Goal: Task Accomplishment & Management: Use online tool/utility

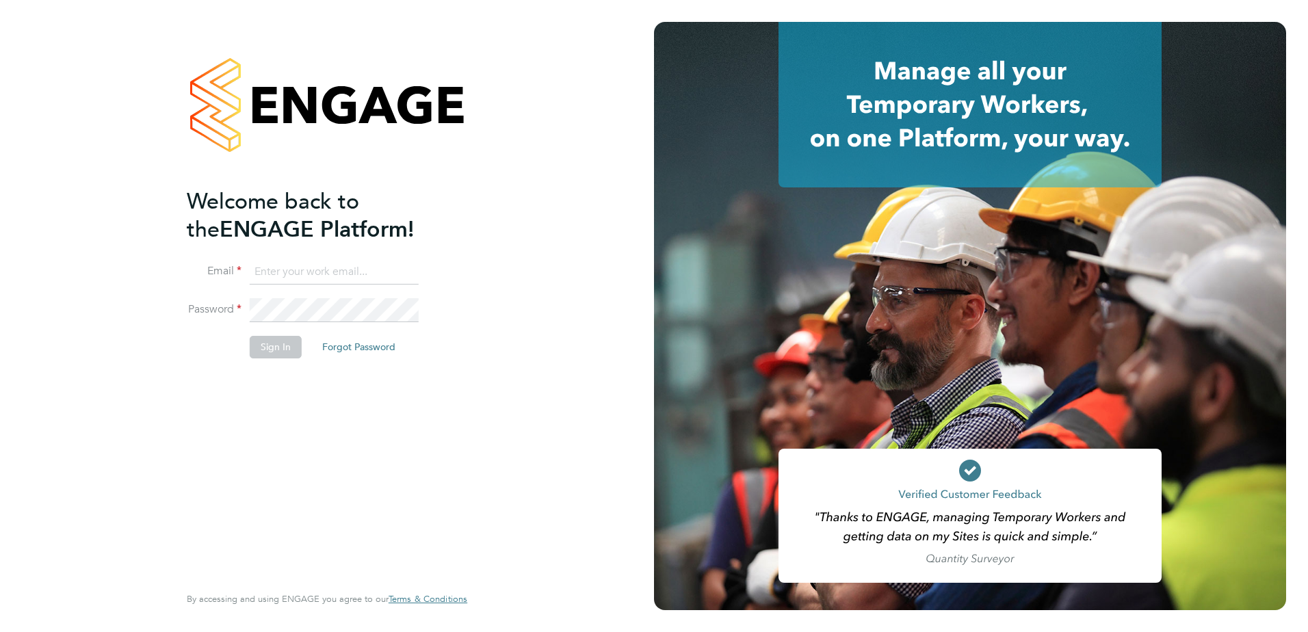
type input "[PERSON_NAME][EMAIL_ADDRESS][PERSON_NAME][DOMAIN_NAME]"
click at [276, 350] on button "Sign In" at bounding box center [276, 347] width 52 height 22
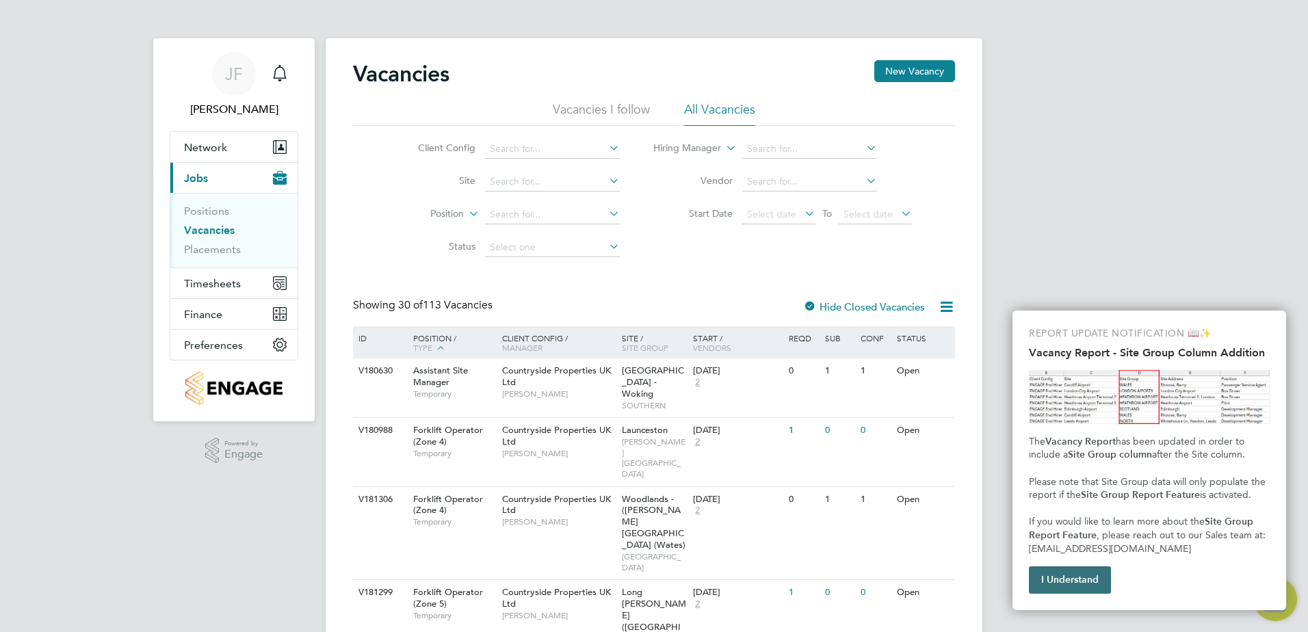
click at [1085, 581] on button "I Understand" at bounding box center [1070, 579] width 82 height 27
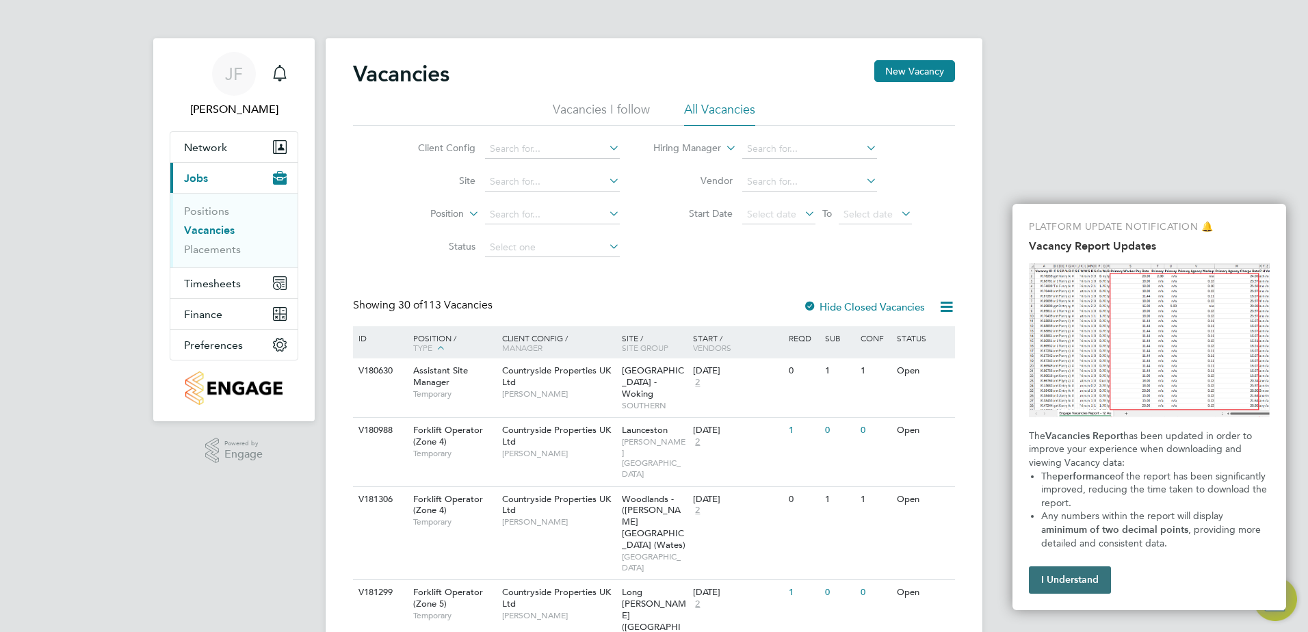
click at [1085, 580] on button "I Understand" at bounding box center [1070, 579] width 82 height 27
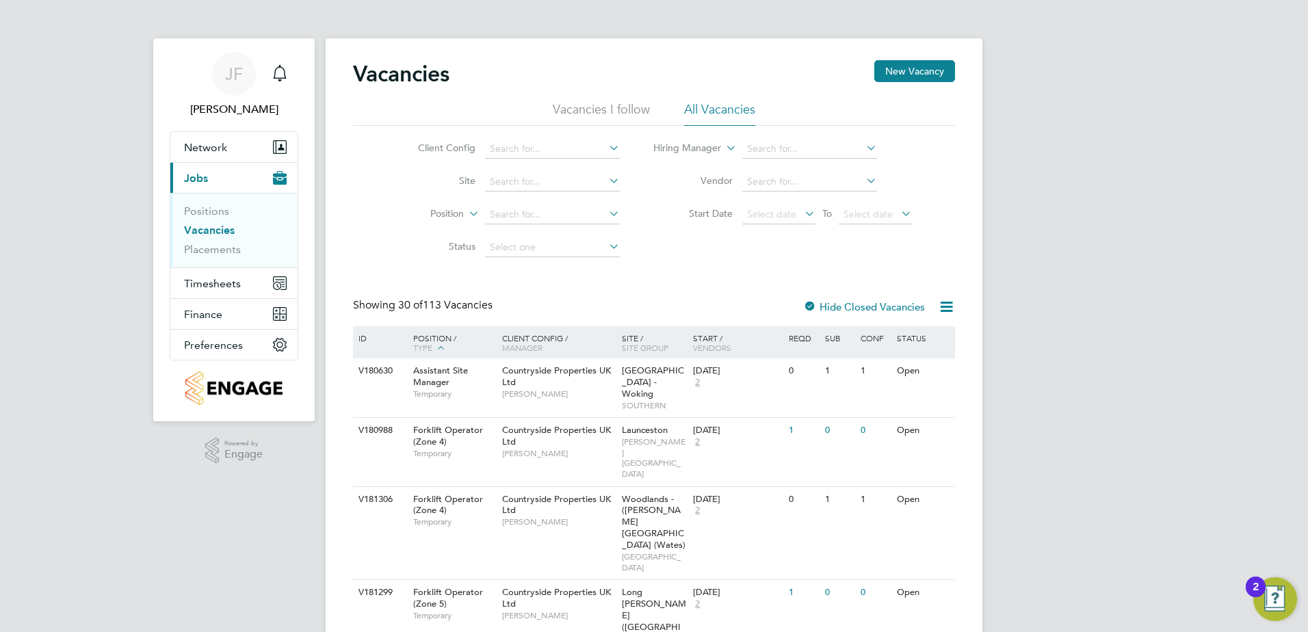
click at [224, 251] on link "Placements" at bounding box center [212, 249] width 57 height 13
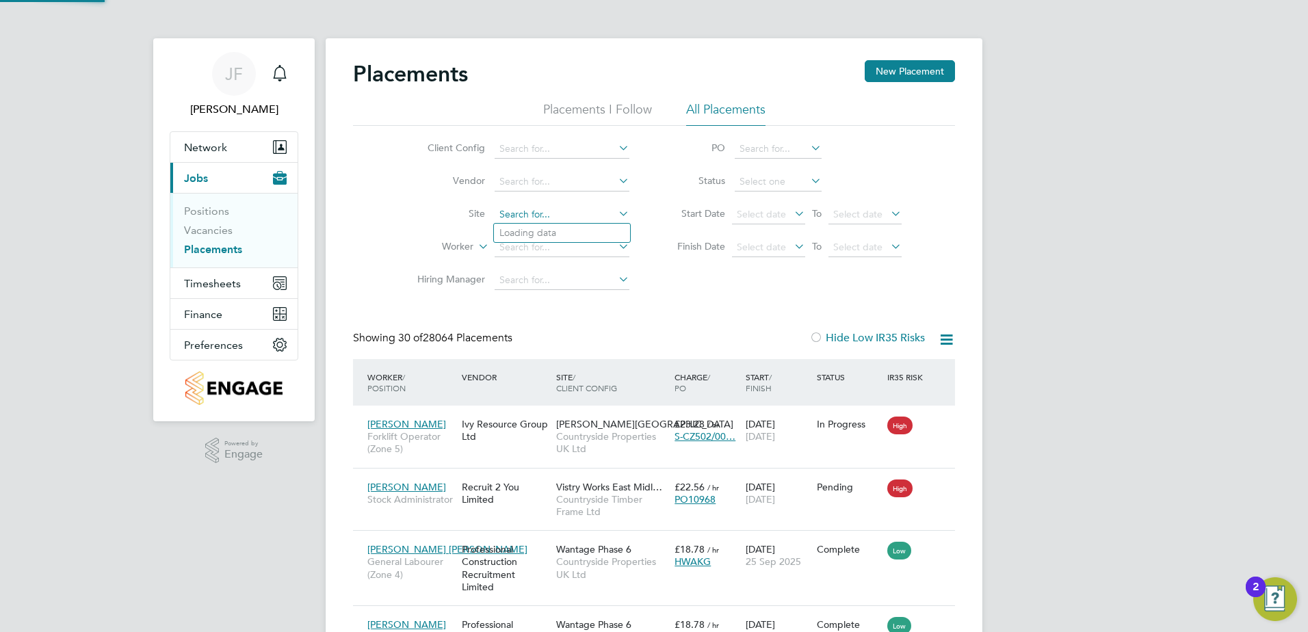
click at [539, 211] on input at bounding box center [562, 214] width 135 height 19
type input "brackley"
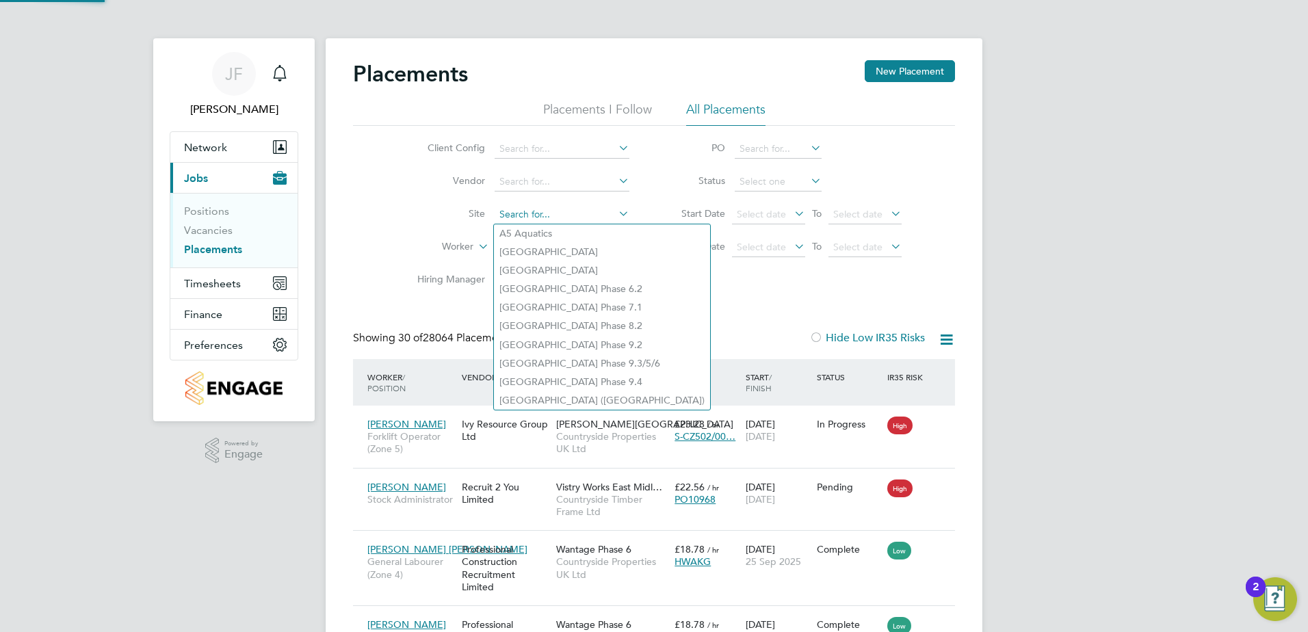
click at [534, 218] on input at bounding box center [562, 214] width 135 height 19
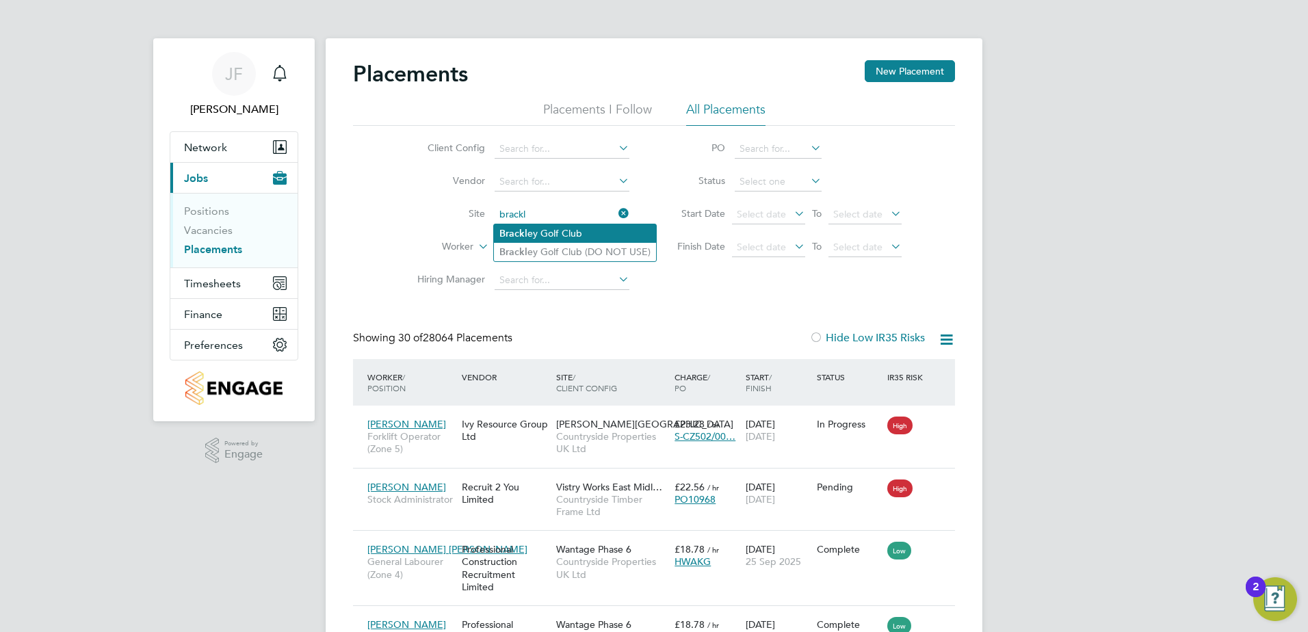
click at [534, 229] on li "Brackl ey Golf Club" at bounding box center [575, 233] width 162 height 18
type input "Brackley Golf Club"
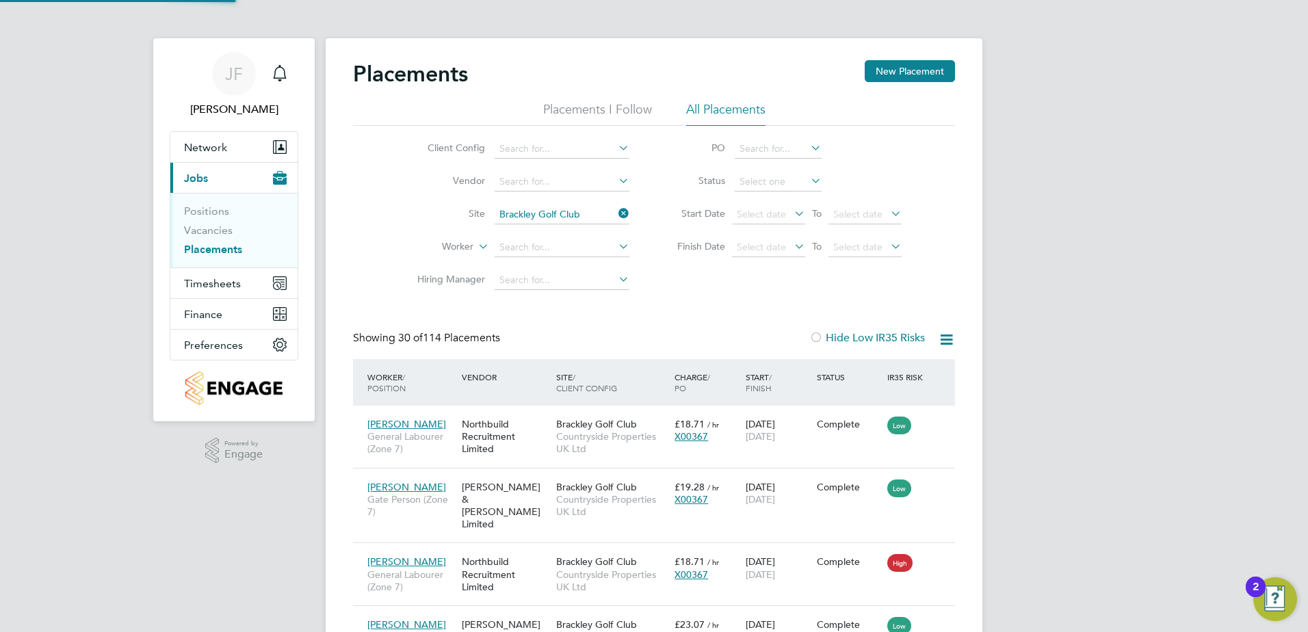
scroll to position [51, 119]
click at [947, 340] on icon at bounding box center [946, 339] width 17 height 17
click at [817, 337] on div at bounding box center [816, 339] width 14 height 14
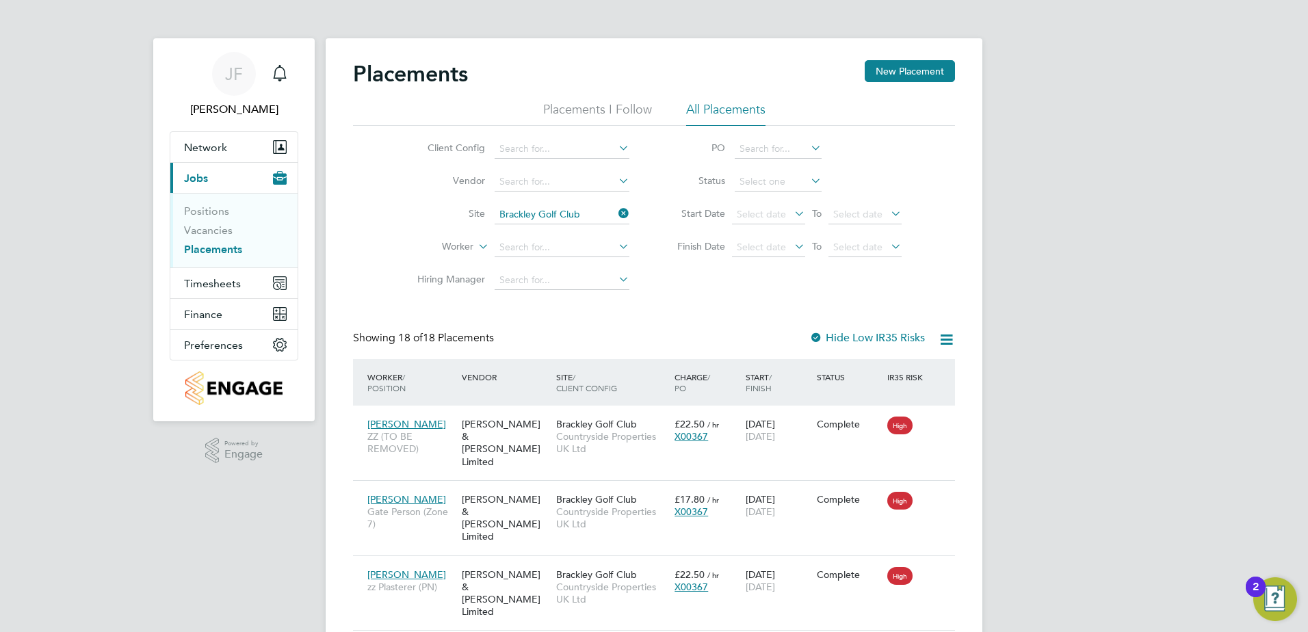
click at [817, 337] on div at bounding box center [816, 339] width 14 height 14
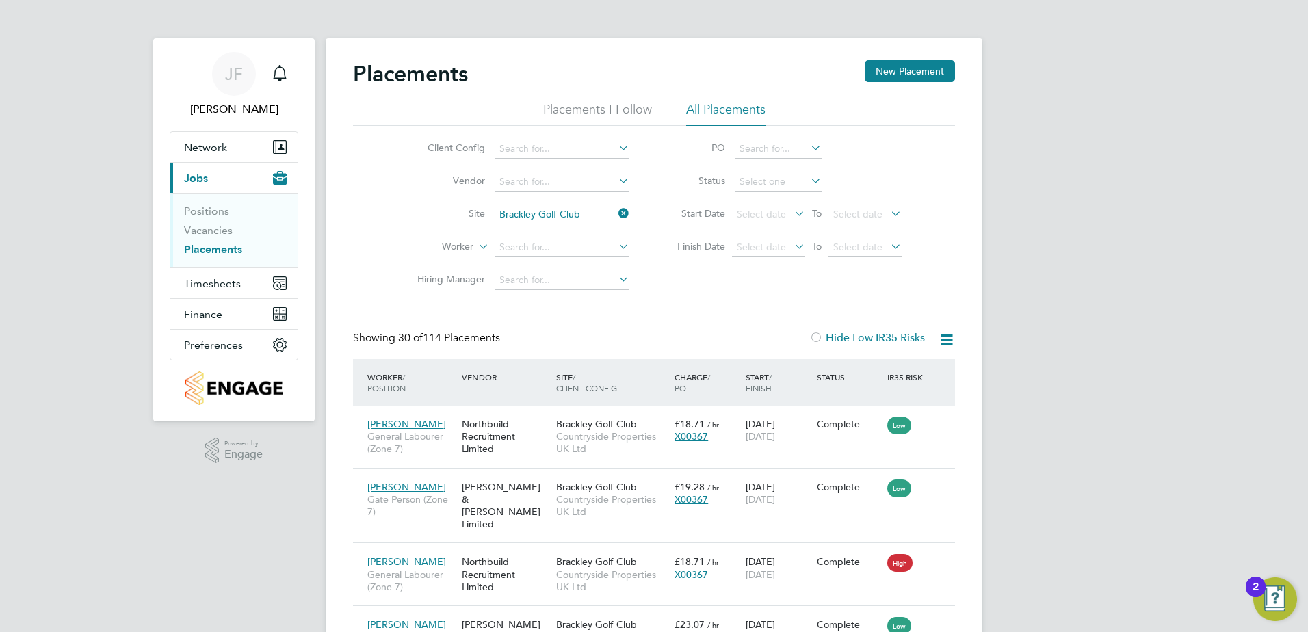
click at [808, 179] on icon at bounding box center [808, 180] width 0 height 19
click at [780, 197] on li "Active" at bounding box center [778, 201] width 88 height 18
type input "Active"
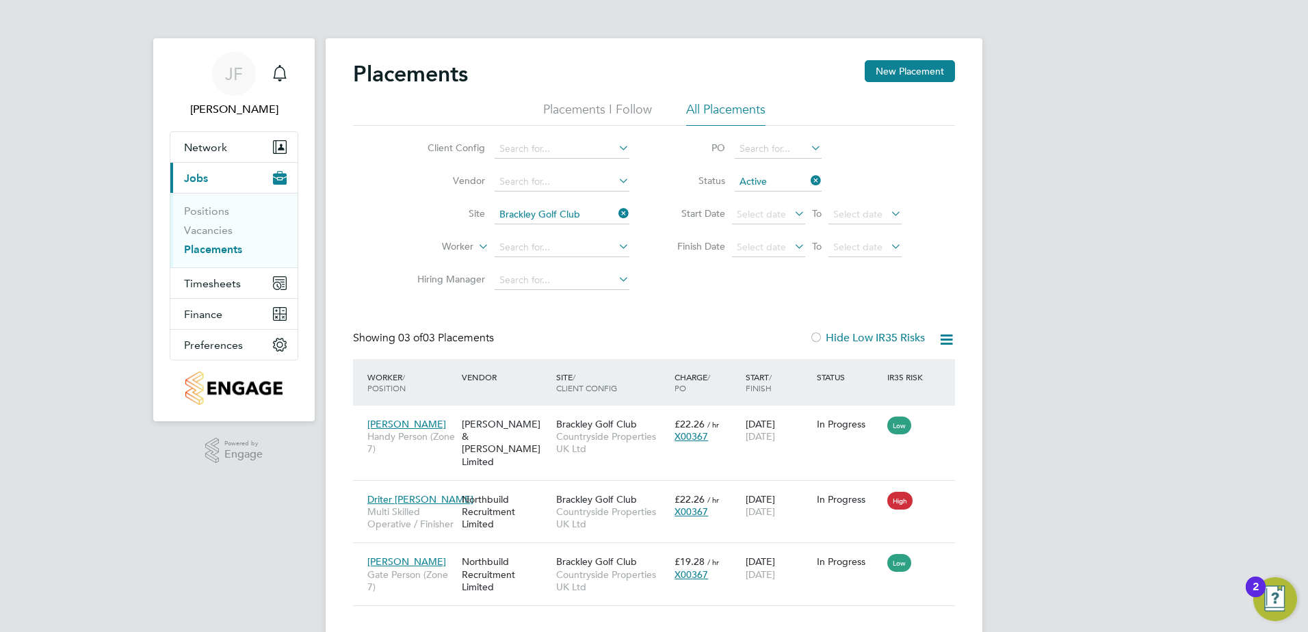
click at [934, 266] on div "Client Config Vendor Site Brackley Golf Club Worker Hiring Manager PO Status Ac…" at bounding box center [654, 211] width 602 height 171
click at [949, 336] on icon at bounding box center [946, 339] width 17 height 17
click at [712, 313] on div "Placements New Placement Placements I Follow All Placements Client Config Vendo…" at bounding box center [654, 333] width 602 height 546
click at [616, 213] on icon at bounding box center [616, 213] width 0 height 19
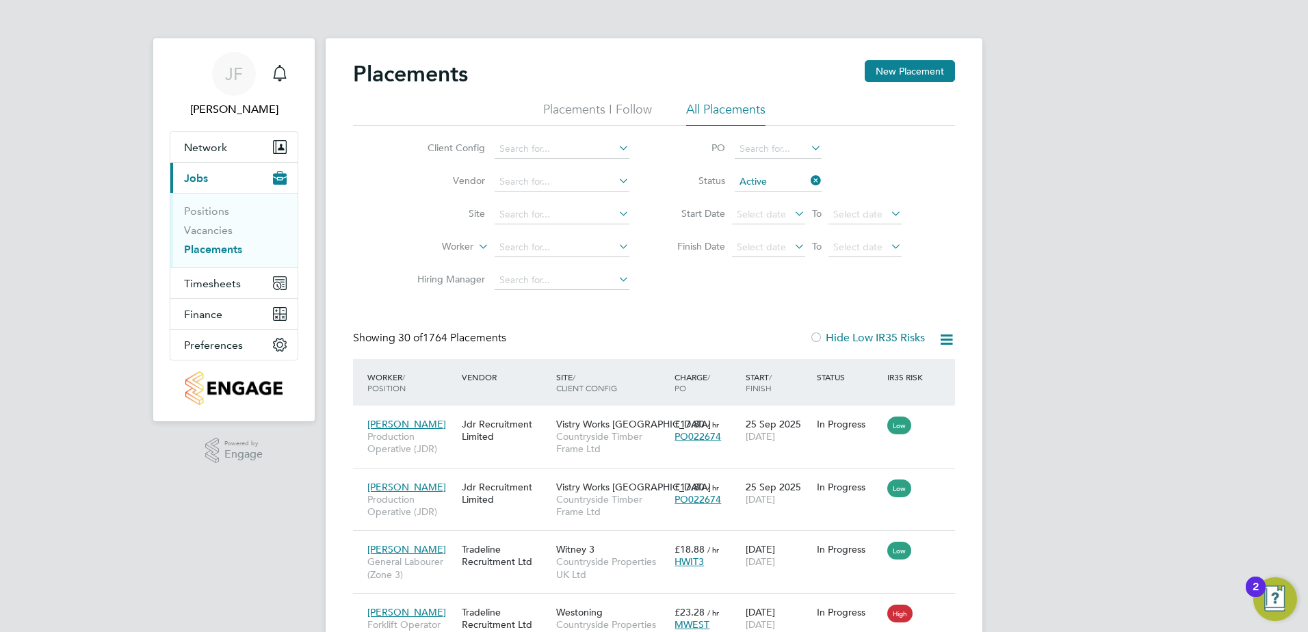
click at [875, 295] on div "Client Config Vendor Site Worker Hiring Manager PO Status Active Start Date Sel…" at bounding box center [654, 211] width 602 height 171
click at [946, 340] on icon at bounding box center [946, 339] width 17 height 17
click at [895, 371] on li "Download Placements Report" at bounding box center [880, 372] width 146 height 19
click at [513, 211] on input at bounding box center [562, 214] width 135 height 19
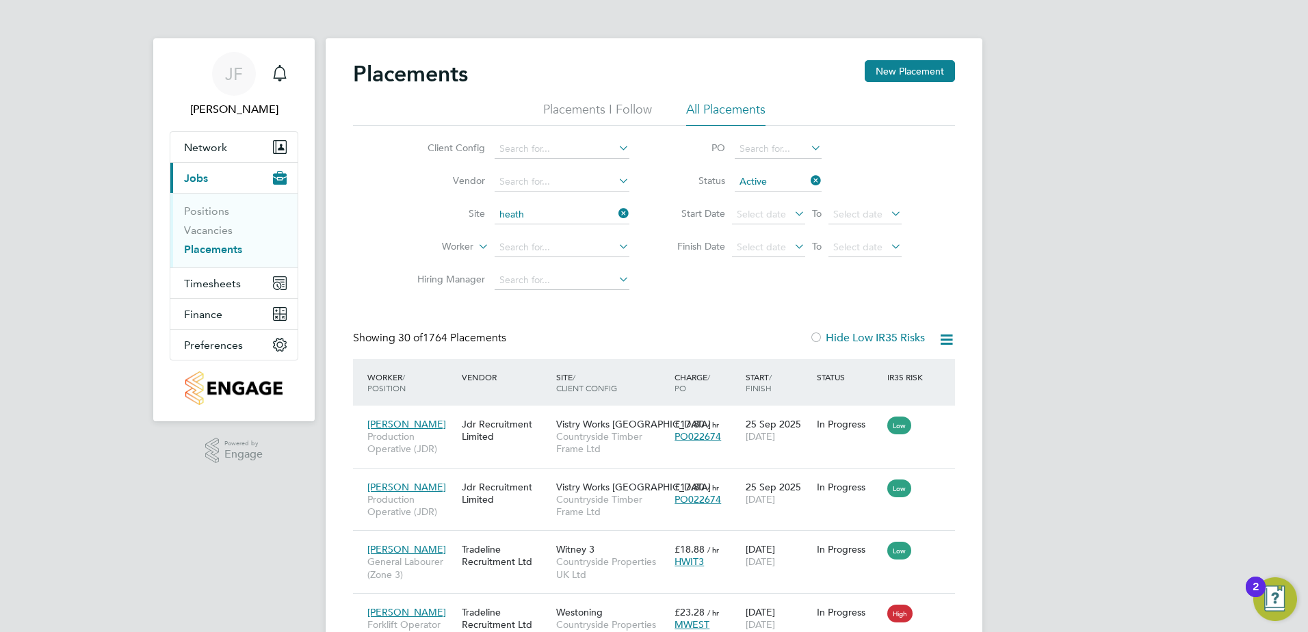
click at [543, 339] on li "[GEOGRAPHIC_DATA]" at bounding box center [600, 344] width 213 height 18
type input "[GEOGRAPHIC_DATA]"
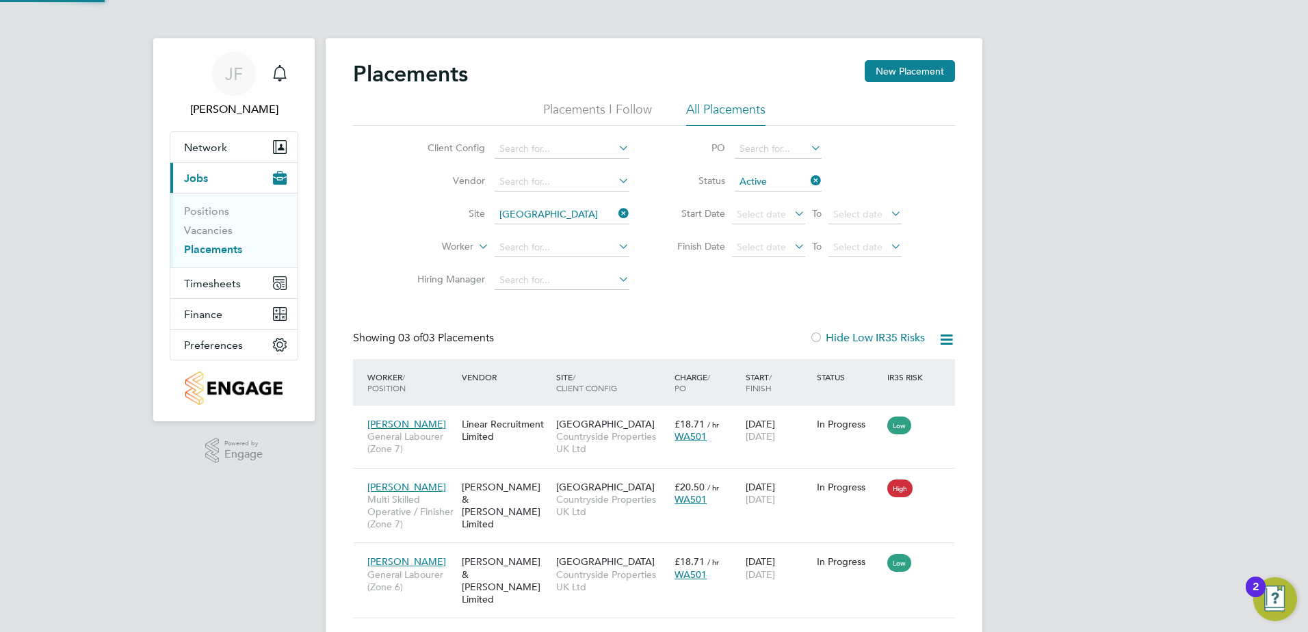
scroll to position [51, 119]
click at [974, 591] on div "Placements New Placement Placements I Follow All Placements Client Config Vendo…" at bounding box center [654, 348] width 657 height 621
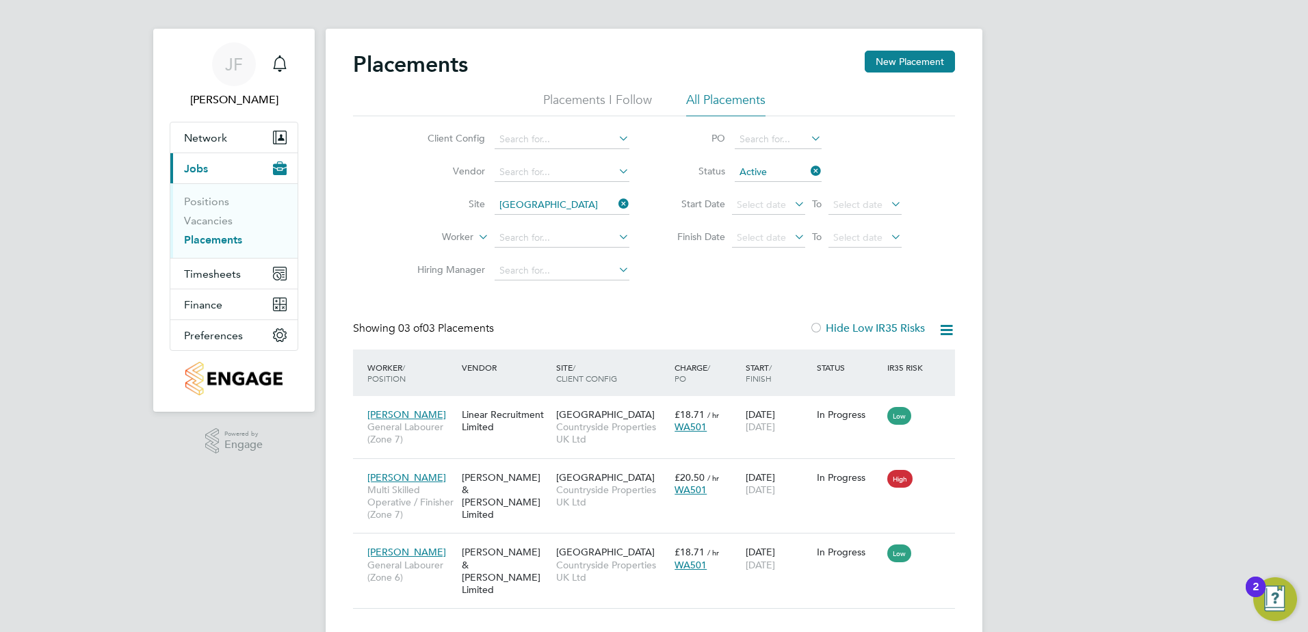
scroll to position [0, 0]
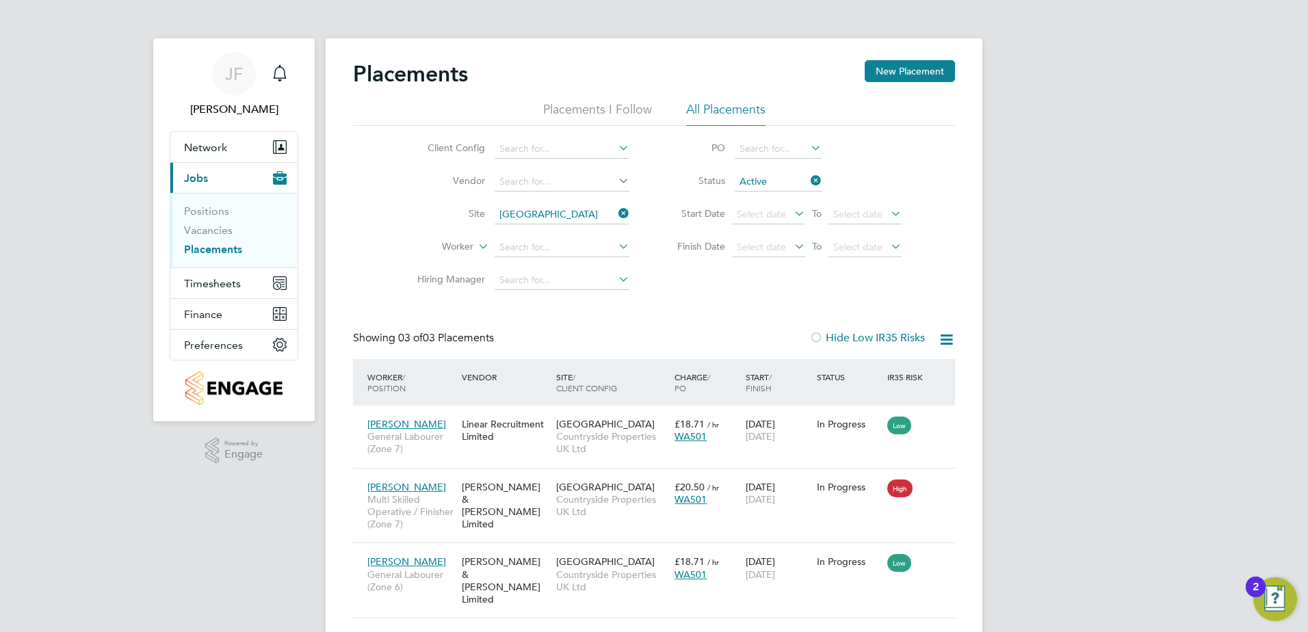
click at [1058, 345] on div "[PERSON_NAME] Notifications Applications: Network Team Members Businesses Sites…" at bounding box center [654, 340] width 1308 height 681
